Goal: Navigation & Orientation: Find specific page/section

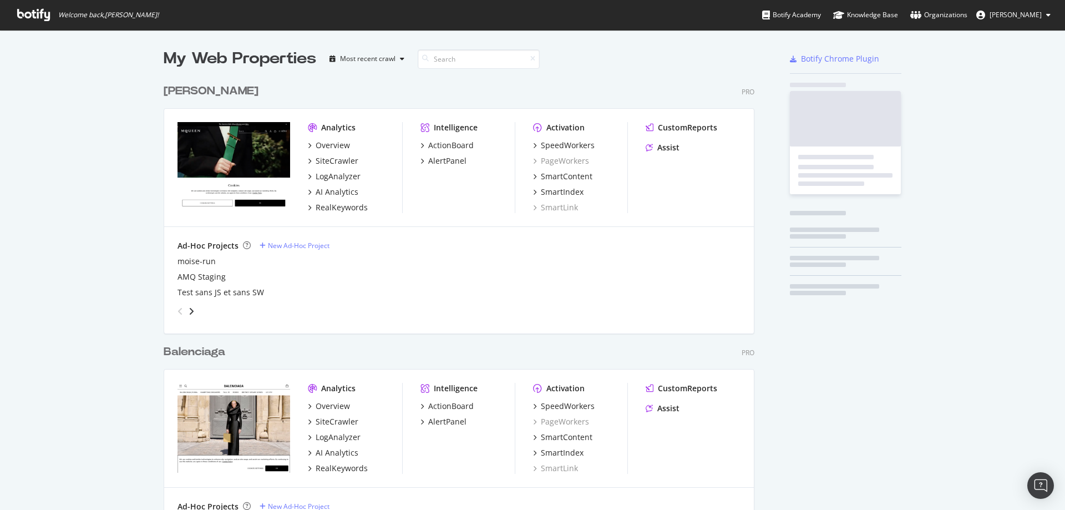
scroll to position [902, 591]
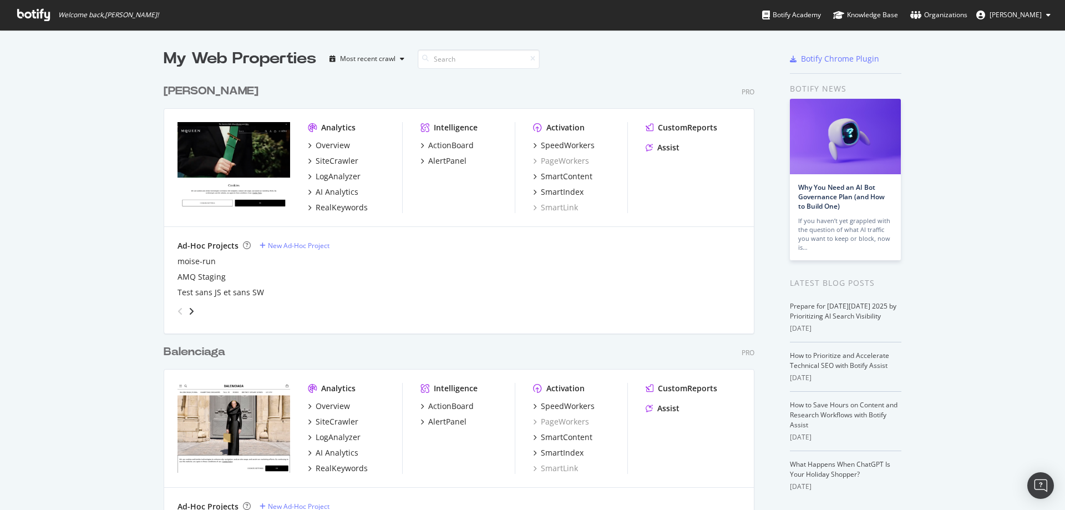
click at [32, 11] on icon at bounding box center [33, 15] width 33 height 12
click at [1004, 17] on span "[PERSON_NAME]" at bounding box center [1016, 14] width 52 height 9
click at [9, 7] on span "Welcome back, Christopher Faron !" at bounding box center [87, 15] width 159 height 30
click at [33, 8] on span "Welcome back, Christopher Faron !" at bounding box center [87, 15] width 159 height 30
click at [42, 9] on icon at bounding box center [33, 15] width 33 height 12
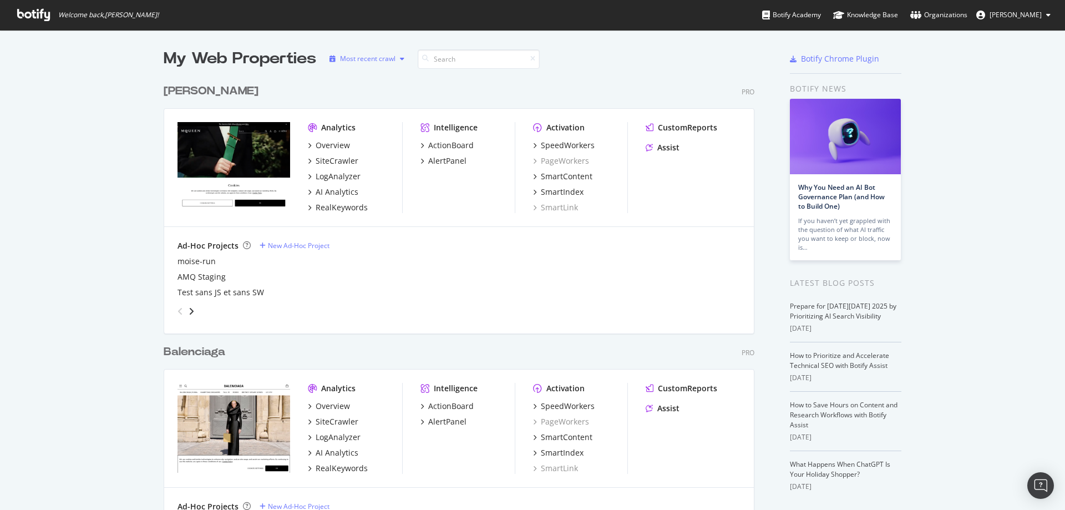
click at [396, 58] on div "button" at bounding box center [402, 58] width 13 height 7
click at [483, 72] on div "Alexander McQueen Pro Analytics Overview SiteCrawler LogAnalyzer AI Analytics R…" at bounding box center [464, 200] width 600 height 261
click at [486, 60] on input at bounding box center [479, 58] width 122 height 19
drag, startPoint x: 168, startPoint y: 68, endPoint x: 274, endPoint y: 52, distance: 107.2
click at [274, 52] on div "My Web Properties" at bounding box center [240, 59] width 153 height 22
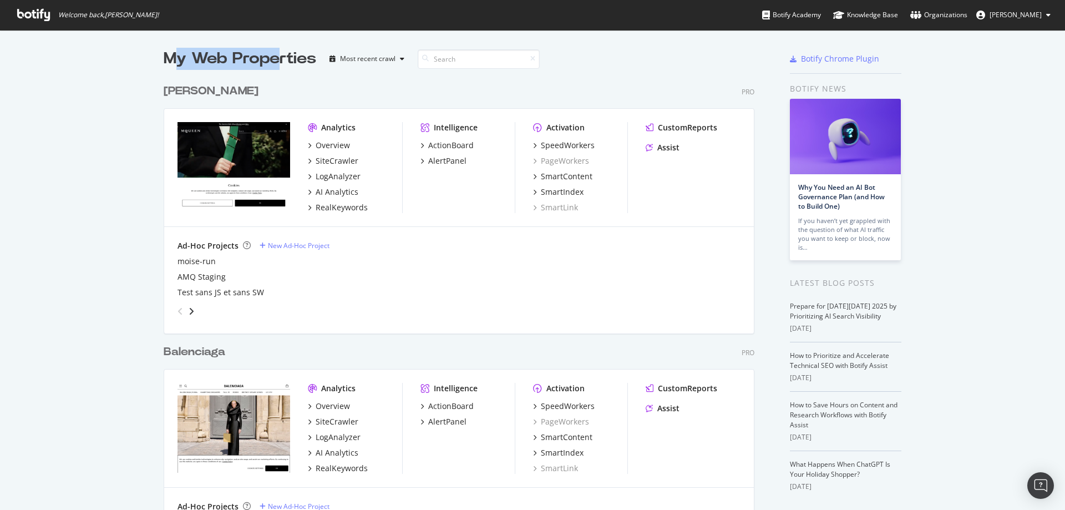
click at [274, 52] on div "My Web Properties" at bounding box center [240, 59] width 153 height 22
click at [39, 25] on span "Welcome back, Christopher Faron !" at bounding box center [87, 15] width 159 height 30
click at [40, 13] on icon at bounding box center [33, 15] width 33 height 12
click at [1005, 13] on span "[PERSON_NAME]" at bounding box center [1016, 14] width 52 height 9
click at [950, 15] on div "Organizations" at bounding box center [939, 14] width 57 height 11
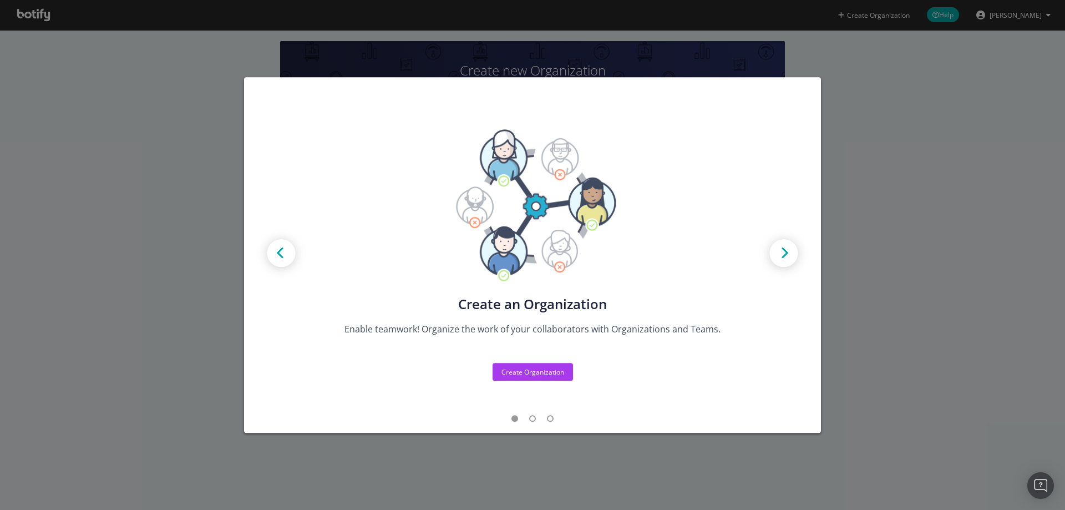
click at [863, 175] on div "Create new Projects for your Teams Create the exact model that matches your Org…" at bounding box center [532, 255] width 1065 height 510
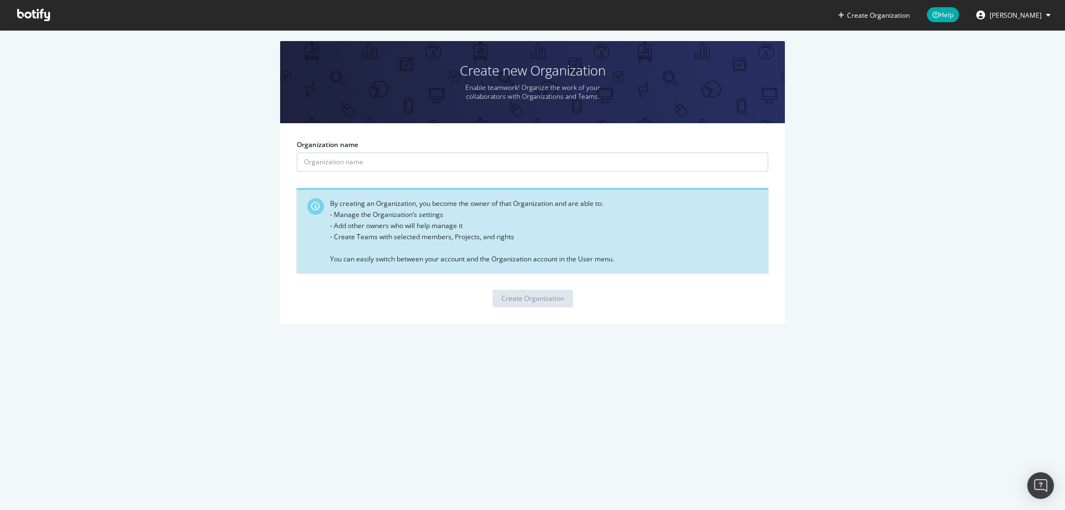
drag, startPoint x: 183, startPoint y: 4, endPoint x: 158, endPoint y: 18, distance: 29.0
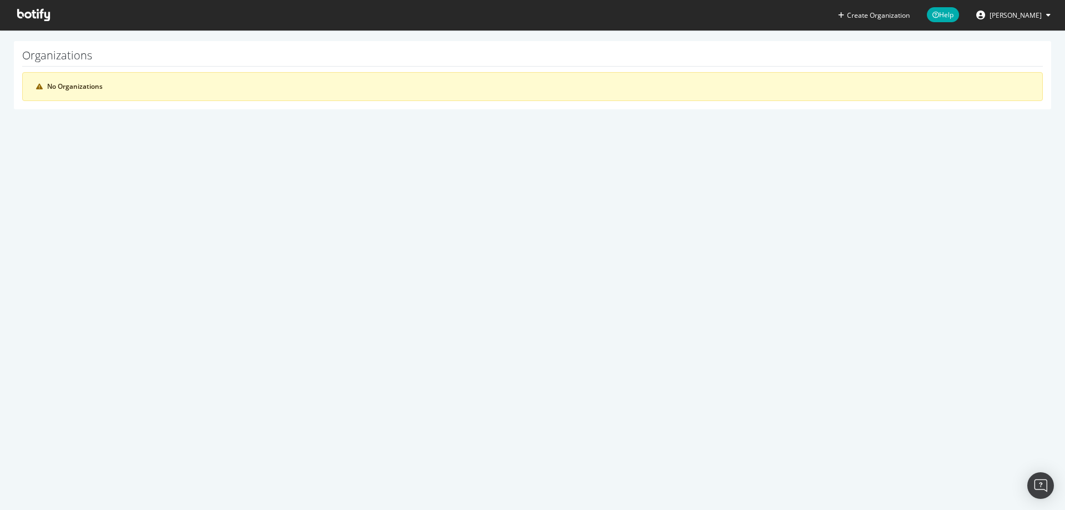
click at [34, 1] on span at bounding box center [33, 15] width 50 height 30
click at [34, 28] on span at bounding box center [33, 15] width 50 height 30
click at [36, 14] on icon at bounding box center [33, 15] width 33 height 12
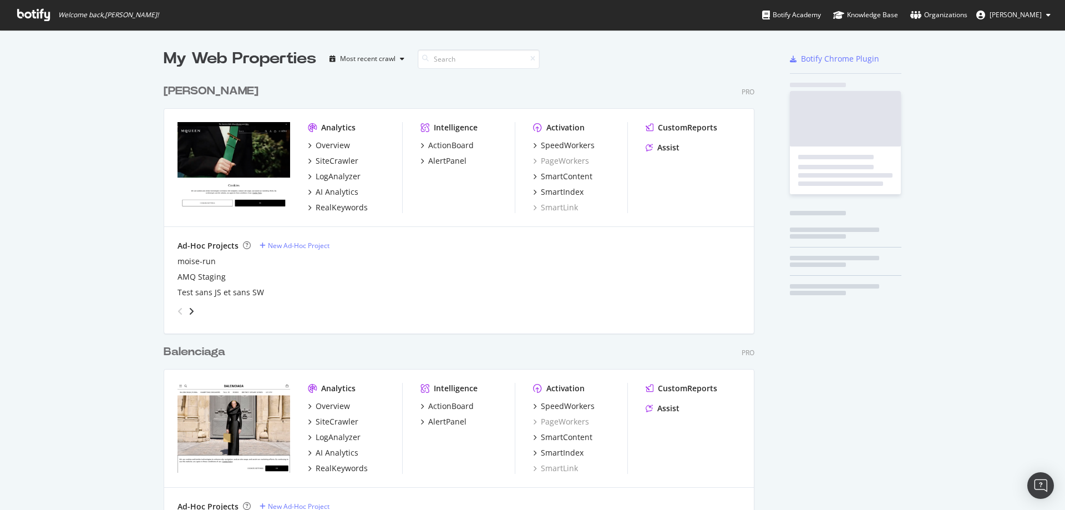
scroll to position [902, 591]
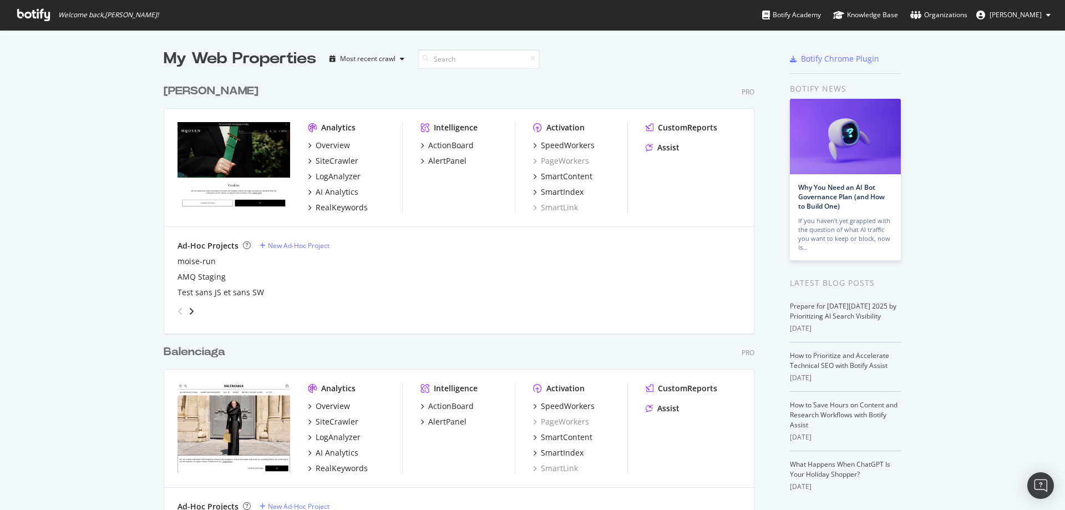
click at [240, 144] on img "grid" at bounding box center [234, 167] width 113 height 90
click at [346, 115] on div "Analytics Overview SiteCrawler LogAnalyzer AI Analytics RealKeywords Intelligen…" at bounding box center [459, 168] width 590 height 118
click at [346, 123] on div "Analytics" at bounding box center [338, 127] width 34 height 11
click at [325, 145] on div "Overview" at bounding box center [333, 145] width 34 height 11
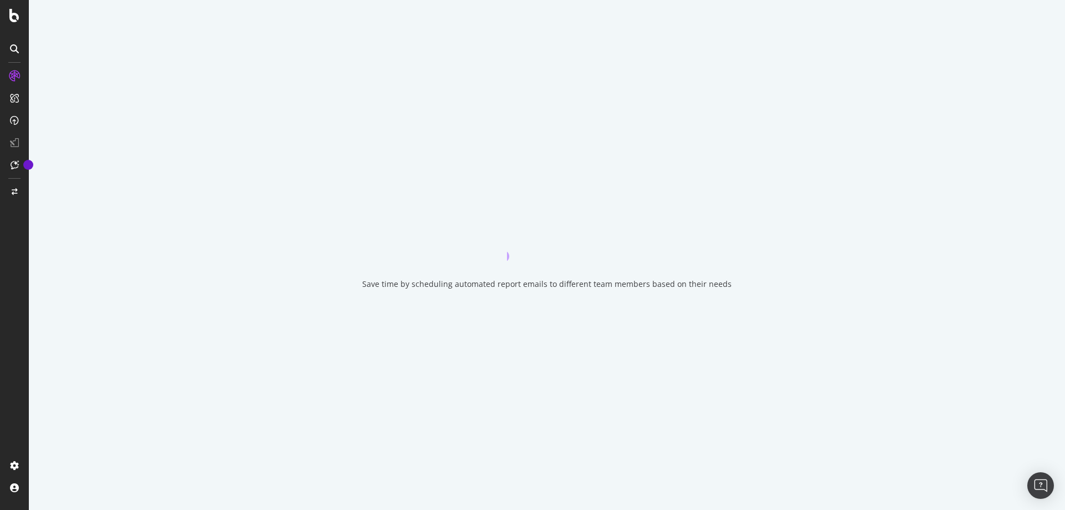
click at [17, 51] on icon at bounding box center [14, 48] width 9 height 9
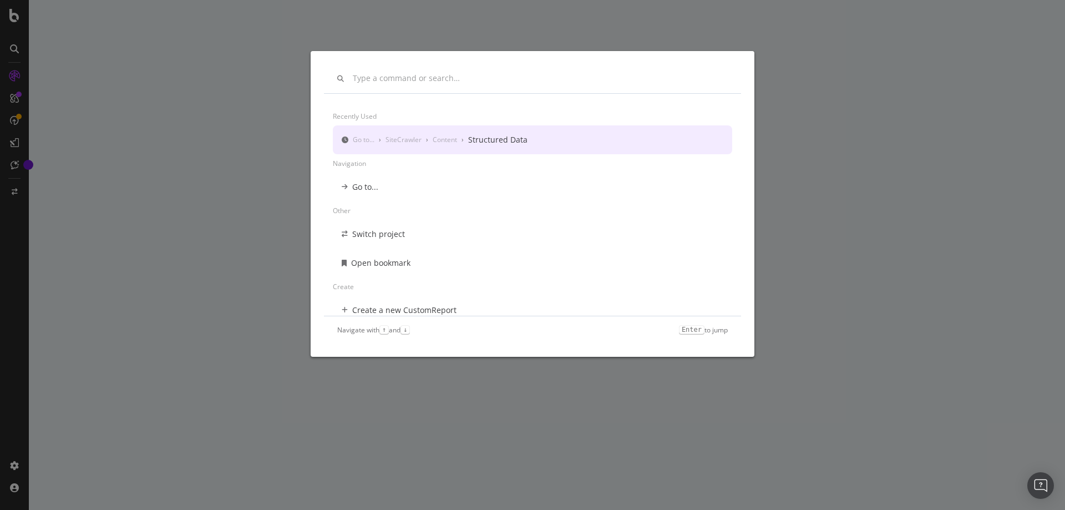
click at [225, 129] on div "Recently used Go to... › SiteCrawler › Content › Structured Data Navigation Go …" at bounding box center [532, 255] width 1065 height 510
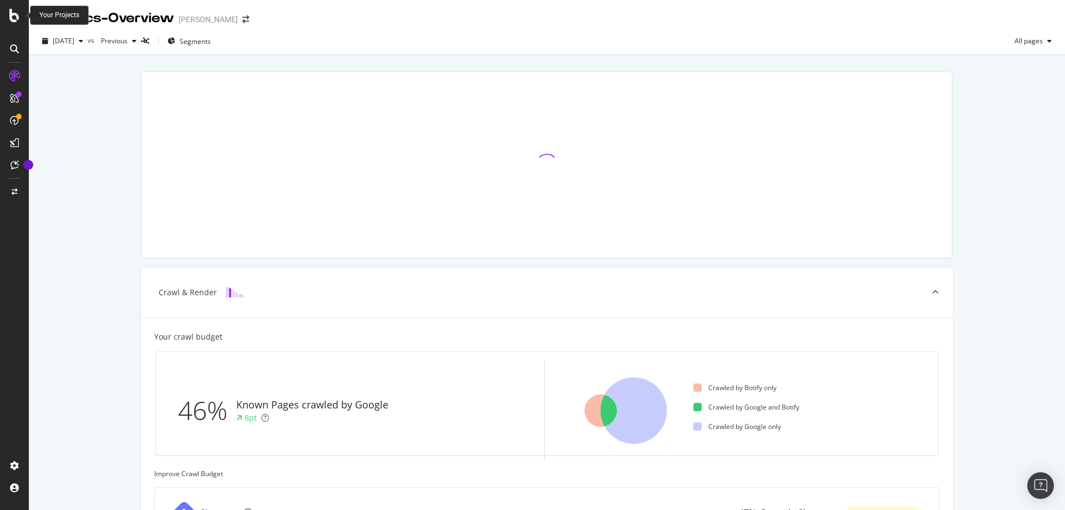
click at [13, 14] on icon at bounding box center [14, 15] width 10 height 13
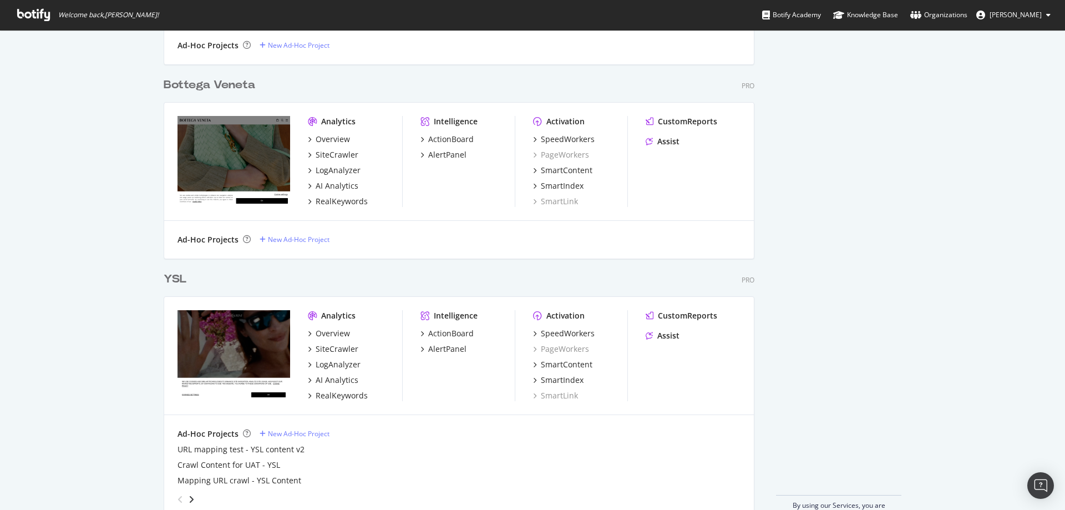
scroll to position [488, 0]
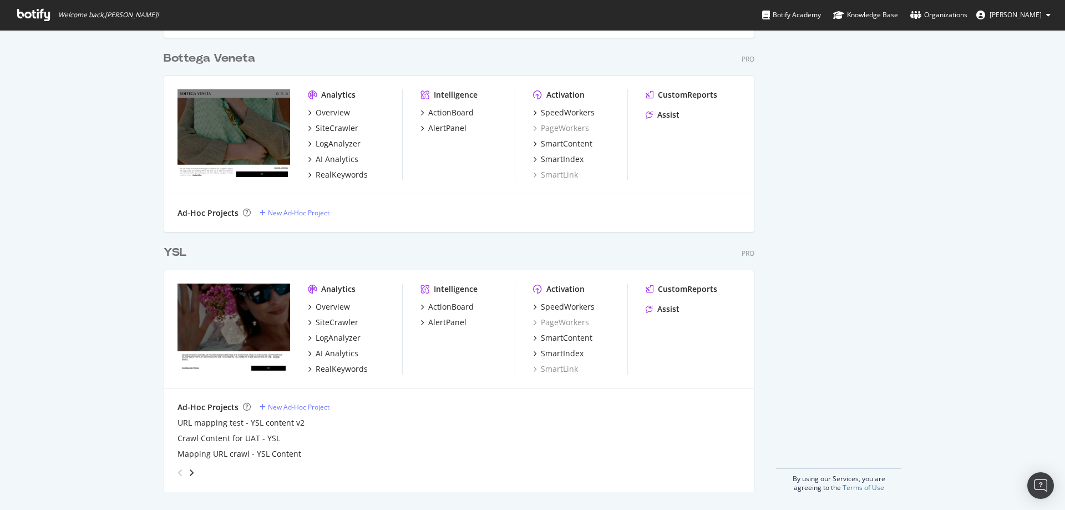
click at [190, 472] on div "angle-right" at bounding box center [192, 472] width 8 height 11
click at [165, 474] on div "Ad-Hoc Projects New Ad-Hoc Project Staging (content environment) YSL SW deliver…" at bounding box center [459, 441] width 590 height 107
click at [178, 471] on icon "angle-left" at bounding box center [181, 472] width 6 height 9
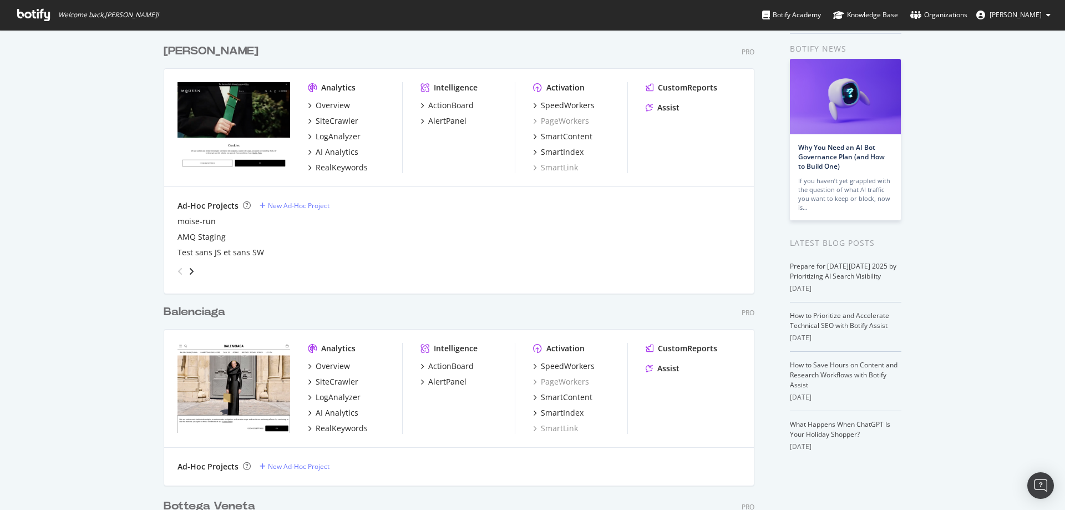
scroll to position [0, 0]
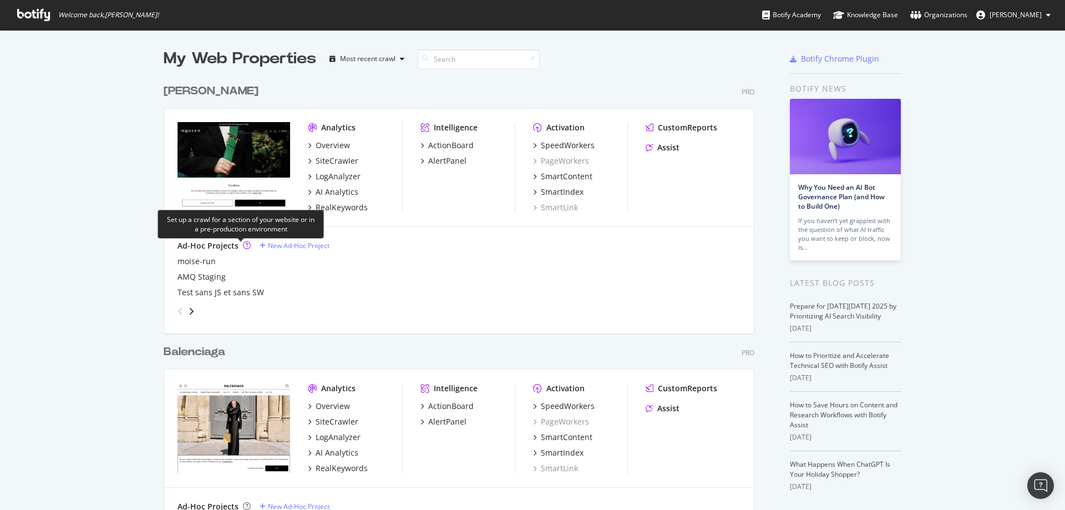
click at [243, 250] on div "grid" at bounding box center [247, 245] width 8 height 9
click at [30, 18] on icon at bounding box center [33, 15] width 33 height 12
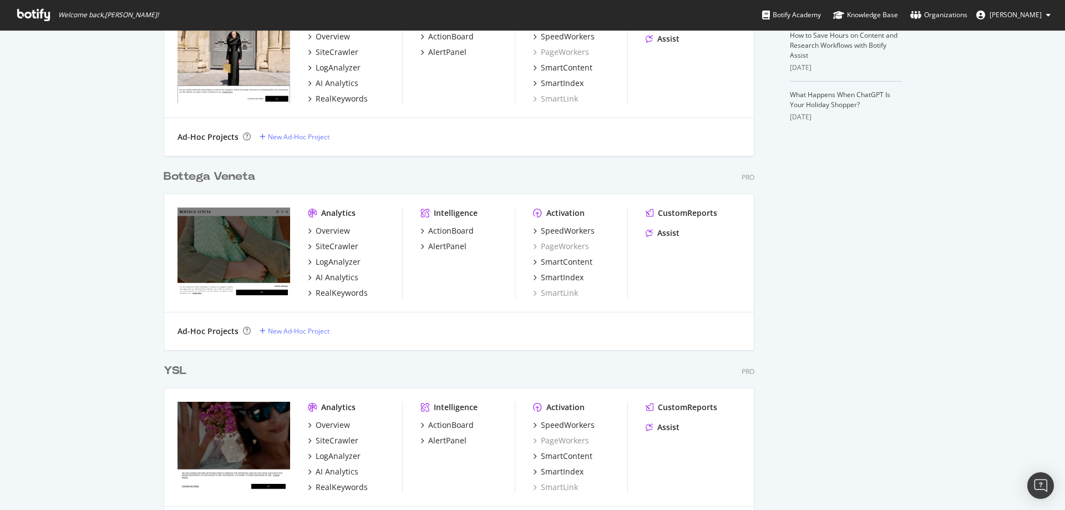
scroll to position [488, 0]
